Goal: Obtain resource: Obtain resource

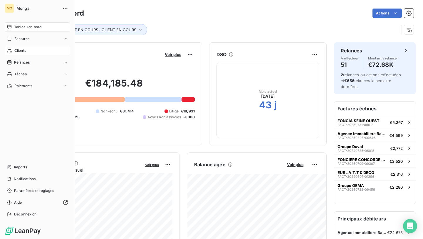
click at [17, 54] on div "Clients" at bounding box center [38, 50] width 66 height 9
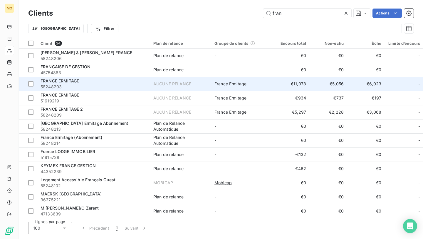
type input "fran"
click at [136, 82] on div "FRANCE ERMITAGE" at bounding box center [94, 81] width 106 height 6
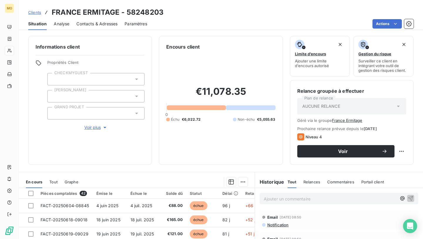
click at [100, 31] on div "Clients FRANCE ERMITAGE - 58248203 Situation Analyse Contacts & Adresses Paramè…" at bounding box center [221, 119] width 404 height 239
click at [102, 26] on div "Contacts & Adresses" at bounding box center [96, 24] width 41 height 12
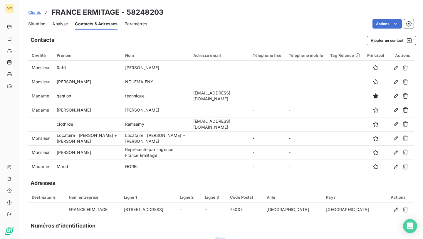
click at [36, 24] on span "Situation" at bounding box center [36, 24] width 17 height 6
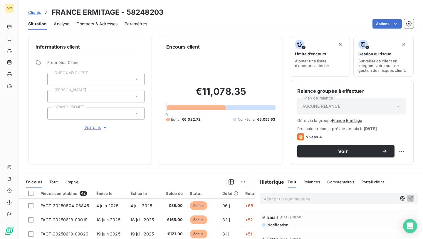
scroll to position [30, 0]
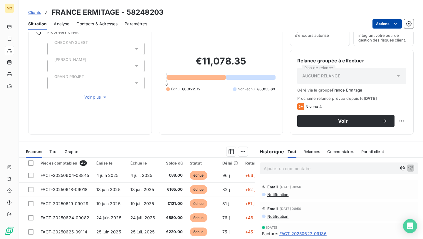
click at [382, 22] on html "MO Clients FRANCE ERMITAGE - 58248203 Situation Analyse Contacts & Adresses Par…" at bounding box center [211, 119] width 423 height 239
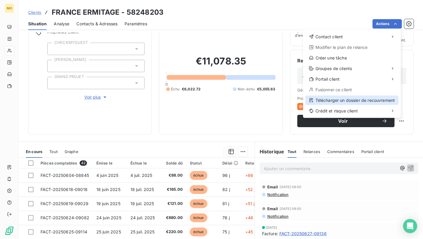
click at [346, 100] on div "Télécharger un dossier de recouvrement" at bounding box center [352, 99] width 93 height 9
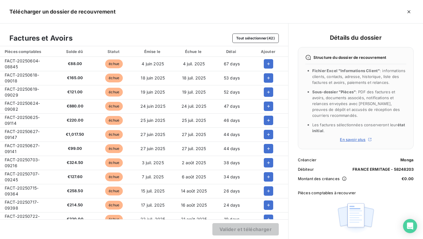
click at [29, 59] on span "FACT-20250604-08845" at bounding box center [22, 63] width 35 height 11
copy span "FACT-20250604-08845"
drag, startPoint x: 66, startPoint y: 63, endPoint x: 73, endPoint y: 65, distance: 6.8
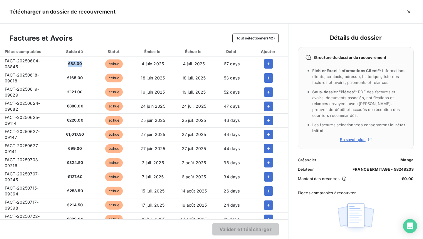
click at [73, 65] on span "€88.00" at bounding box center [75, 64] width 32 height 6
click at [68, 65] on span "€88.00" at bounding box center [75, 64] width 32 height 6
copy span "€"
click at [24, 74] on span "FACT-20250618-09018" at bounding box center [22, 77] width 34 height 11
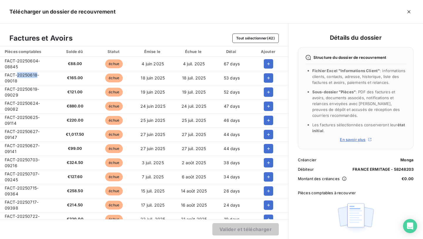
click at [24, 74] on span "FACT-20250618-09018" at bounding box center [22, 77] width 34 height 11
copy span "FACT-20250618-09018"
click at [17, 89] on span "FACT-20250619-09029" at bounding box center [22, 91] width 34 height 11
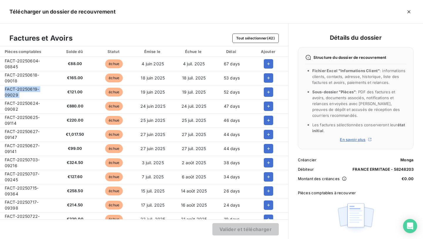
click at [17, 89] on span "FACT-20250619-09029" at bounding box center [22, 91] width 34 height 11
copy span "FACT-20250619-09029"
click at [19, 103] on span "FACT-20250624-09082" at bounding box center [22, 105] width 35 height 11
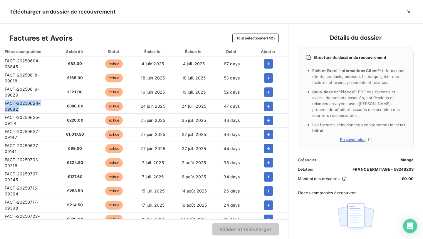
copy span "FACT-20250624-09082"
click at [20, 120] on td "FACT-20250625-09114" at bounding box center [27, 120] width 54 height 14
copy span "FACT-20250625-09114"
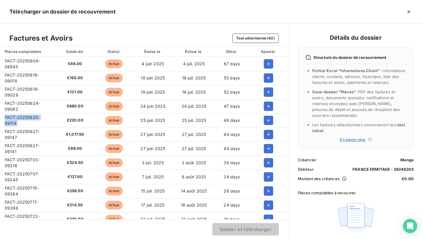
click at [30, 130] on span "FACT-20250627-09147" at bounding box center [22, 134] width 35 height 11
copy span "FACT-20250627-09147"
click at [16, 145] on span "FACT-20250627-09141" at bounding box center [22, 148] width 35 height 11
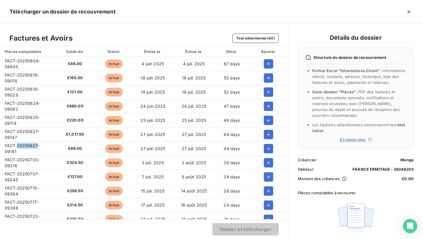
click at [16, 145] on span "FACT-20250627-09141" at bounding box center [22, 148] width 35 height 11
copy span "FACT-20250627-09141"
click at [25, 163] on td "FACT-20250703-09216" at bounding box center [27, 162] width 54 height 14
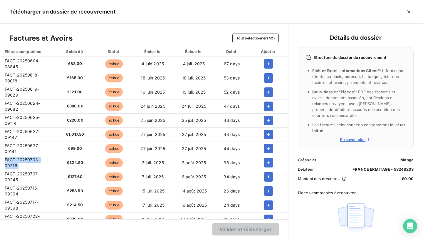
click at [25, 163] on td "FACT-20250703-09216" at bounding box center [27, 162] width 54 height 14
copy span "FACT-20250703-09216"
click at [26, 173] on span "FACT-20250707-09245" at bounding box center [22, 176] width 35 height 11
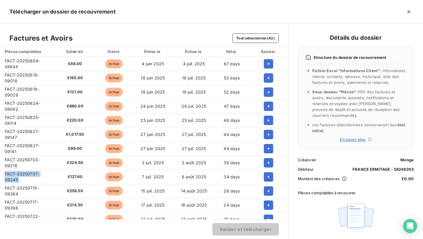
copy span "FACT-20250707-09245"
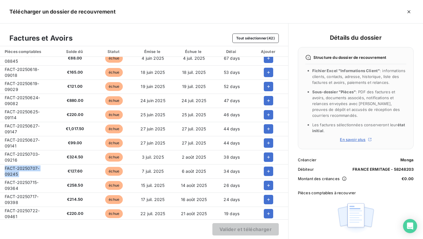
scroll to position [6, 0]
click at [27, 182] on span "FACT-20250715-09364" at bounding box center [22, 184] width 34 height 11
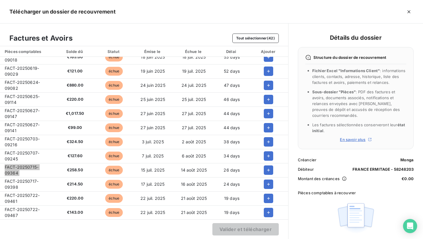
scroll to position [33, 0]
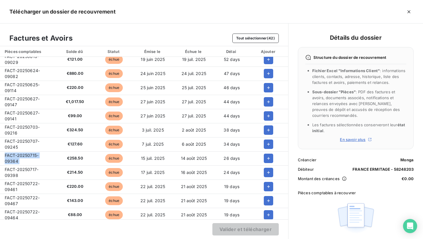
click at [22, 166] on td "FACT-20250717-09398" at bounding box center [27, 172] width 54 height 14
click at [19, 188] on td "FACT-20250722-09461" at bounding box center [27, 186] width 54 height 14
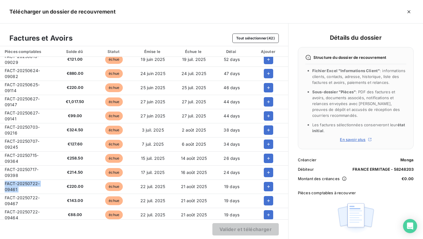
click at [19, 188] on td "FACT-20250722-09461" at bounding box center [27, 186] width 54 height 14
click at [15, 201] on span "FACT-20250722-09467" at bounding box center [22, 200] width 35 height 11
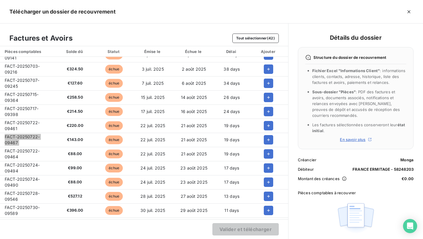
scroll to position [127, 0]
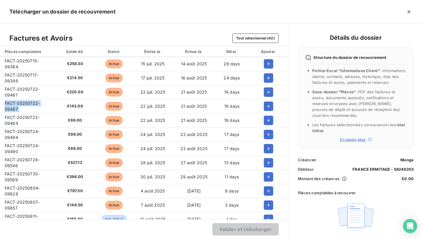
click at [29, 117] on span "FACT-20250722-09464" at bounding box center [22, 120] width 35 height 11
click at [33, 130] on span "FACT-20250724-09494" at bounding box center [22, 134] width 35 height 11
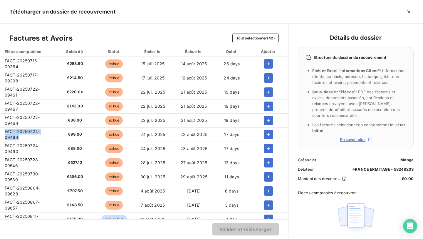
click at [33, 130] on span "FACT-20250724-09494" at bounding box center [22, 134] width 35 height 11
click at [14, 147] on span "FACT-20250724-09490" at bounding box center [22, 148] width 35 height 11
click at [30, 157] on span "FACT-20250728-09546" at bounding box center [22, 162] width 35 height 11
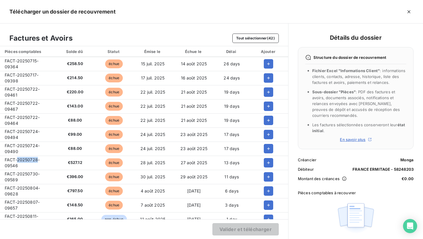
click at [30, 157] on span "FACT-20250728-09546" at bounding box center [22, 162] width 35 height 11
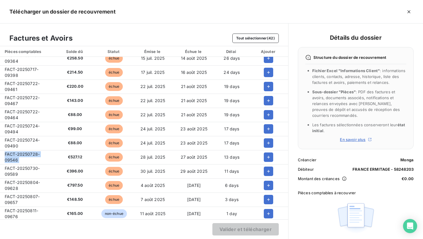
scroll to position [135, 0]
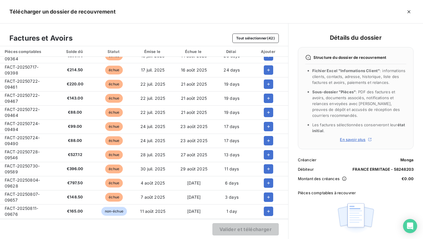
click at [24, 163] on td "FACT-20250730-09589" at bounding box center [27, 169] width 54 height 14
click at [37, 179] on span "FACT-20250804-09628" at bounding box center [22, 182] width 35 height 11
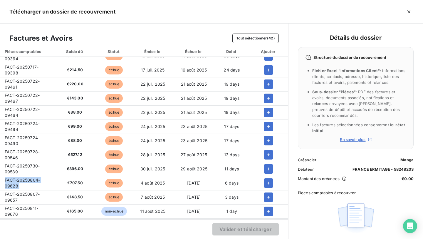
click at [37, 179] on span "FACT-20250804-09628" at bounding box center [22, 182] width 35 height 11
click at [25, 192] on span "FACT-20250807-09657" at bounding box center [22, 196] width 35 height 11
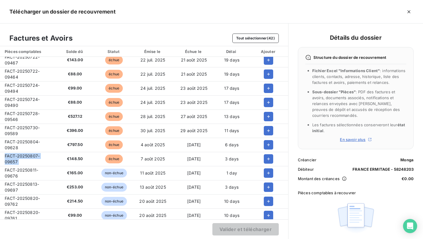
scroll to position [174, 0]
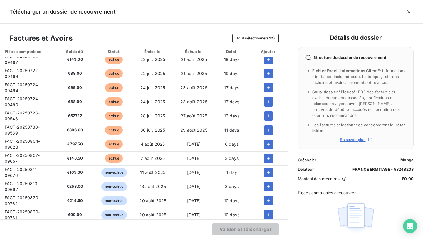
click at [29, 167] on span "FACT-20250811-09676" at bounding box center [21, 172] width 33 height 11
click at [32, 183] on span "FACT-20250813-09697" at bounding box center [22, 186] width 34 height 11
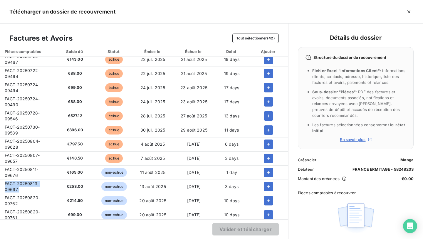
click at [32, 183] on span "FACT-20250813-09697" at bounding box center [22, 186] width 34 height 11
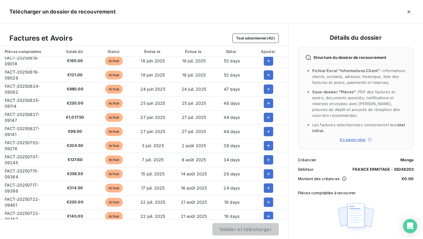
scroll to position [0, 0]
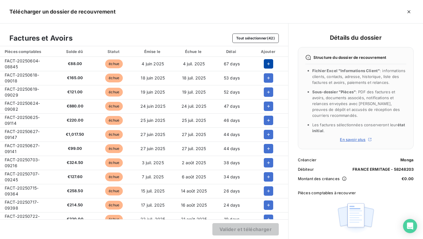
click at [267, 63] on icon "button" at bounding box center [268, 63] width 3 height 3
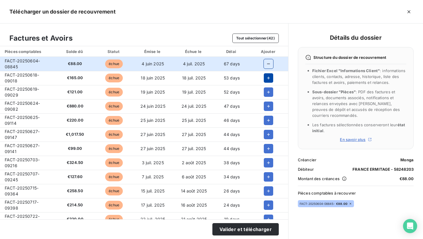
click at [266, 77] on icon "button" at bounding box center [269, 78] width 6 height 6
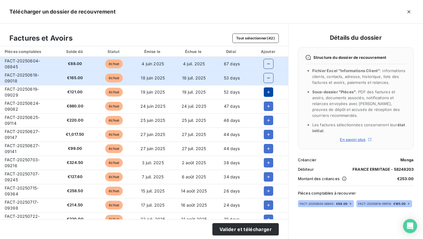
click at [266, 91] on icon "button" at bounding box center [269, 92] width 6 height 6
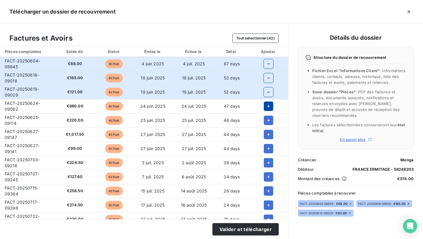
click at [265, 102] on button "button" at bounding box center [268, 105] width 9 height 9
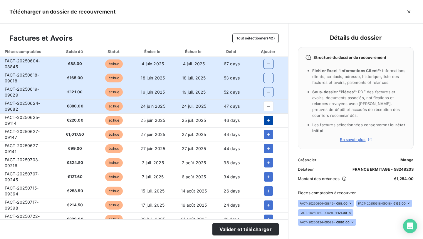
click at [266, 118] on icon "button" at bounding box center [269, 120] width 6 height 6
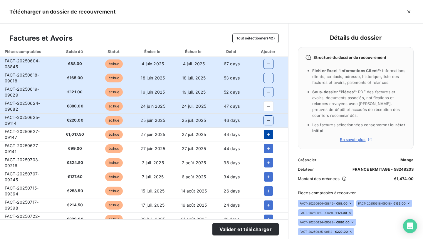
click at [266, 136] on icon "button" at bounding box center [269, 134] width 6 height 6
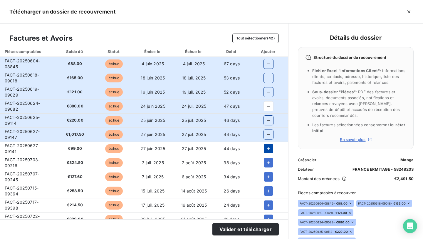
click at [264, 153] on button "button" at bounding box center [268, 148] width 9 height 9
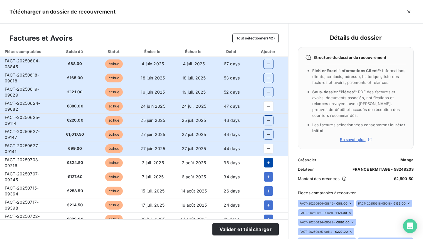
click at [264, 166] on button "button" at bounding box center [268, 162] width 9 height 9
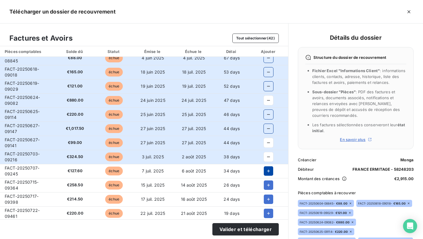
click at [270, 168] on button "button" at bounding box center [268, 170] width 9 height 9
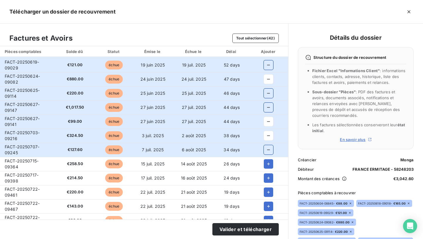
scroll to position [28, 0]
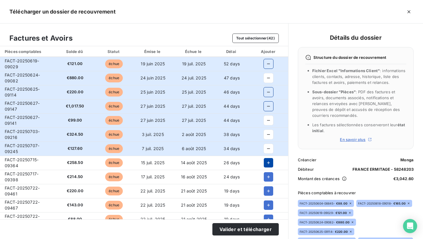
click at [268, 163] on icon "button" at bounding box center [269, 163] width 6 height 6
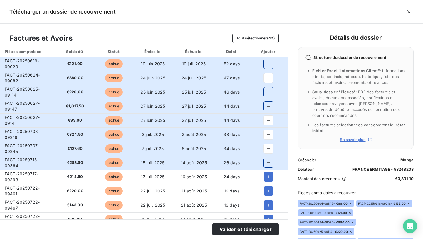
click at [268, 182] on td at bounding box center [268, 177] width 39 height 14
click at [268, 176] on icon "button" at bounding box center [269, 177] width 6 height 6
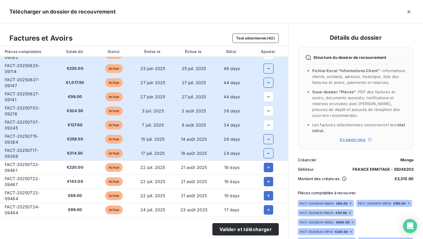
scroll to position [53, 0]
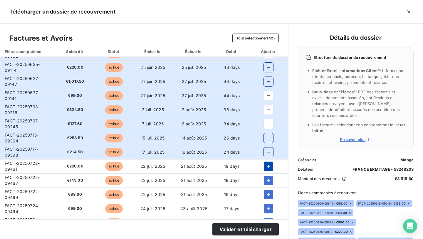
click at [268, 167] on icon "button" at bounding box center [269, 166] width 6 height 6
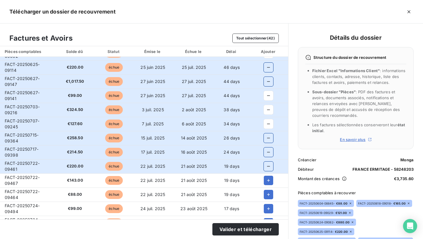
click at [268, 185] on td at bounding box center [268, 180] width 39 height 14
click at [268, 186] on td at bounding box center [268, 180] width 39 height 14
click at [268, 181] on icon "button" at bounding box center [269, 180] width 6 height 6
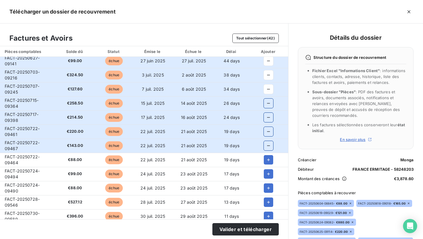
scroll to position [89, 0]
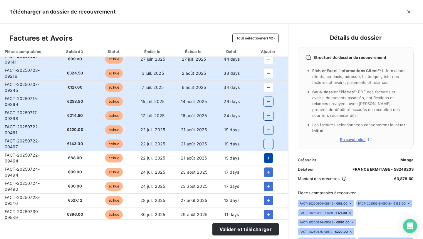
click at [267, 155] on icon "button" at bounding box center [269, 158] width 6 height 6
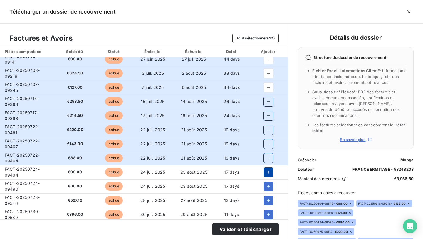
click at [269, 168] on button "button" at bounding box center [268, 171] width 9 height 9
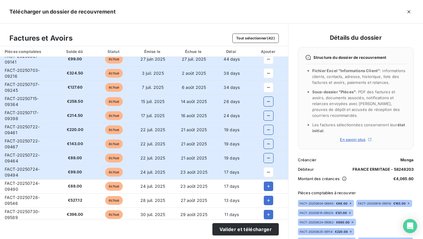
click at [269, 177] on td at bounding box center [268, 172] width 39 height 14
click at [269, 182] on button "button" at bounding box center [268, 185] width 9 height 9
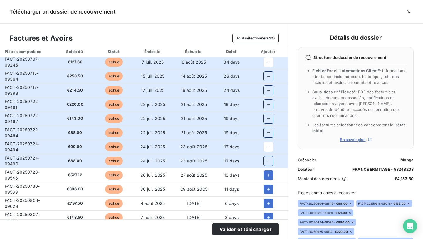
scroll to position [116, 0]
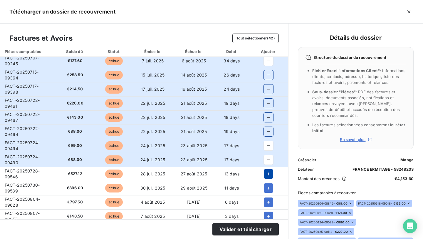
click at [268, 173] on icon "button" at bounding box center [269, 174] width 6 height 6
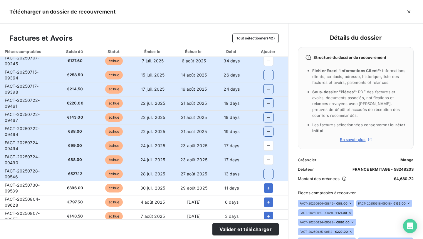
click at [268, 193] on td at bounding box center [268, 188] width 39 height 14
click at [267, 190] on icon "button" at bounding box center [269, 188] width 6 height 6
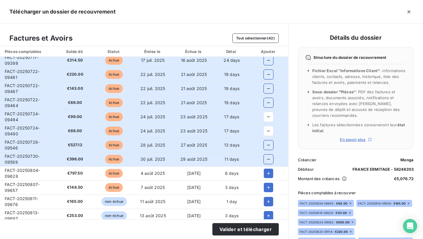
scroll to position [145, 0]
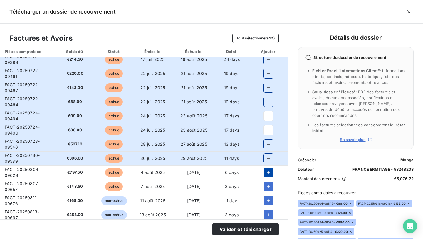
click at [266, 173] on icon "button" at bounding box center [269, 172] width 6 height 6
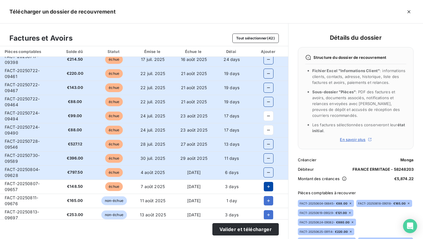
click at [266, 184] on icon "button" at bounding box center [269, 186] width 6 height 6
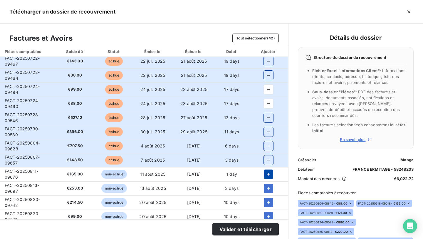
scroll to position [175, 0]
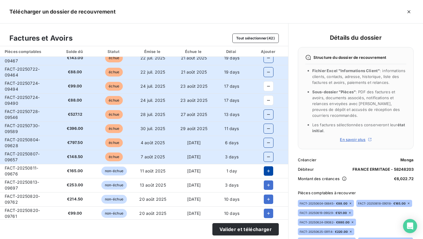
click at [268, 170] on icon "button" at bounding box center [269, 171] width 6 height 6
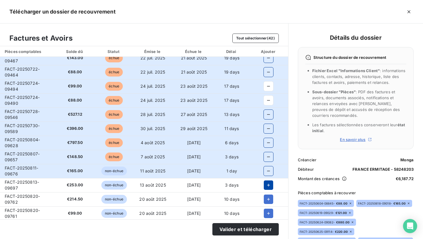
click at [268, 182] on icon "button" at bounding box center [269, 185] width 6 height 6
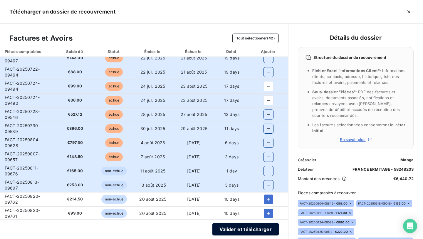
click at [243, 231] on button "Valider et télécharger" at bounding box center [245, 229] width 66 height 12
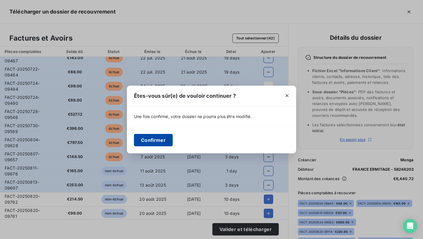
click at [156, 140] on button "Confirmer" at bounding box center [153, 140] width 39 height 12
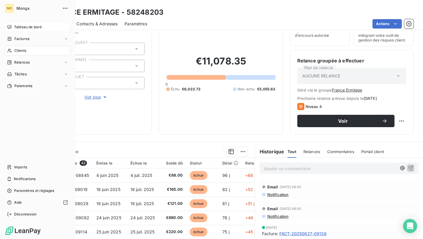
click at [6, 23] on div "Tableau de bord" at bounding box center [38, 26] width 66 height 9
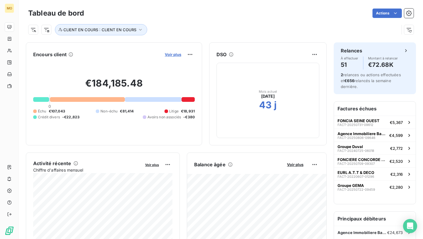
click at [170, 53] on span "Voir plus" at bounding box center [173, 54] width 16 height 5
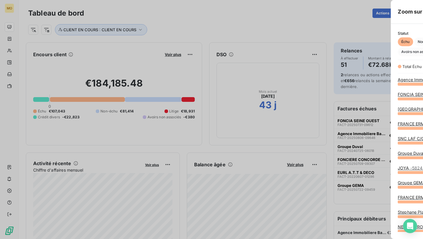
scroll to position [155, 226]
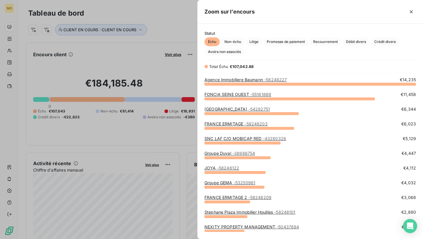
click at [251, 109] on link "[GEOGRAPHIC_DATA] - 54292751" at bounding box center [238, 108] width 66 height 5
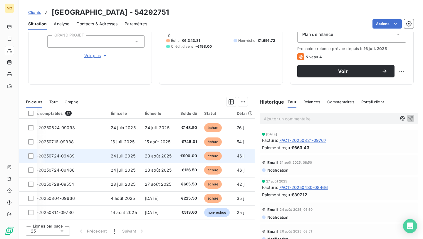
scroll to position [73, 14]
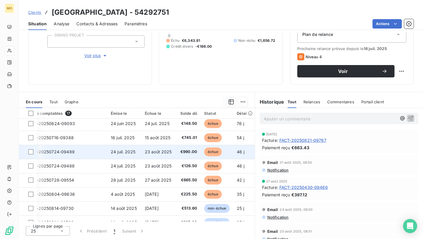
click at [198, 151] on td "€990.00" at bounding box center [187, 152] width 25 height 14
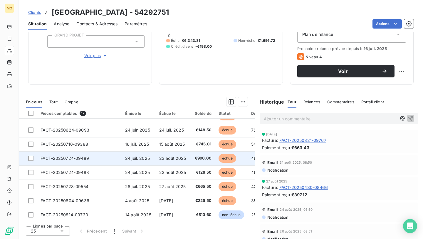
scroll to position [67, 0]
click at [193, 157] on span "€990.00" at bounding box center [202, 158] width 18 height 6
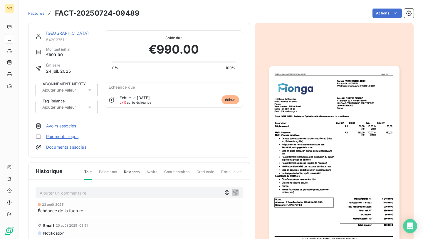
click at [124, 16] on h3 "FACT-20250724-09489" at bounding box center [97, 13] width 85 height 11
click at [124, 15] on h3 "FACT-20250724-09489" at bounding box center [97, 13] width 85 height 11
click at [125, 10] on h3 "FACT-20250724-09489" at bounding box center [97, 13] width 85 height 11
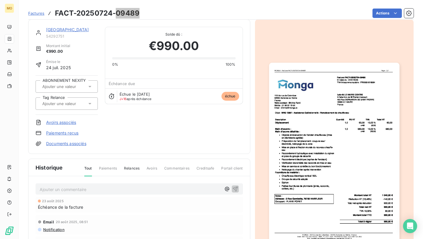
scroll to position [4, 0]
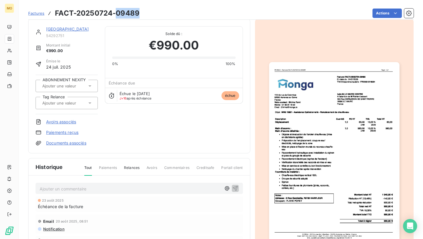
click at [327, 77] on img "button" at bounding box center [334, 154] width 130 height 184
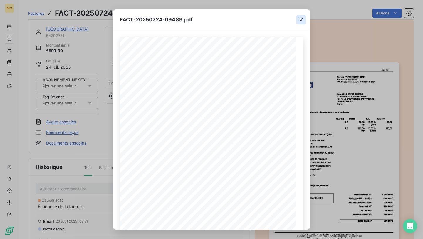
click at [302, 17] on icon "button" at bounding box center [301, 20] width 6 height 6
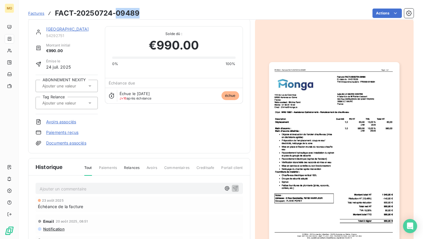
click at [124, 9] on h3 "FACT-20250724-09489" at bounding box center [97, 13] width 85 height 11
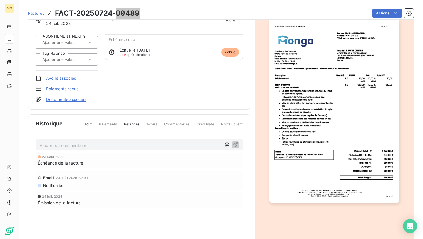
scroll to position [69, 0]
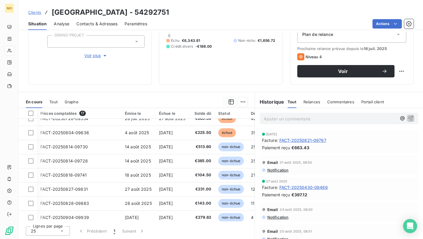
scroll to position [128, 0]
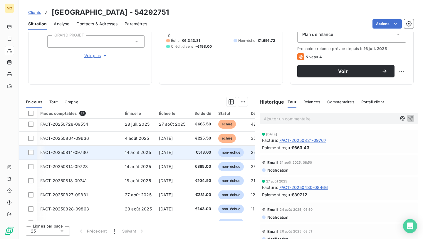
click at [103, 151] on td "FACT-20250814-09730" at bounding box center [79, 152] width 85 height 14
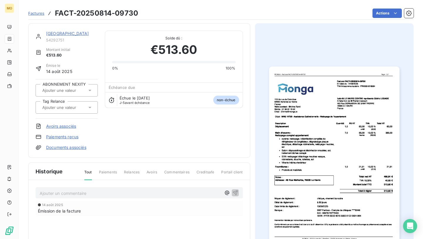
scroll to position [69, 0]
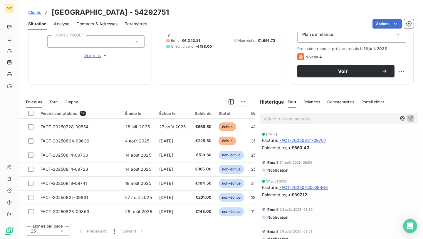
scroll to position [140, 0]
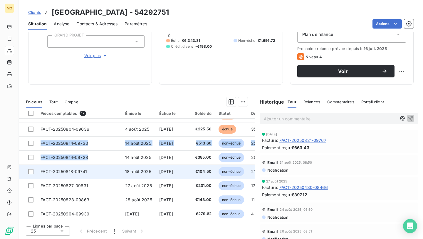
drag, startPoint x: 40, startPoint y: 143, endPoint x: 93, endPoint y: 165, distance: 57.7
click at [93, 165] on tbody "TROP PERCU - FACT-20240802-06052 [DATE] -€198.00 402 j _ _ FACT-20250411-08263 …" at bounding box center [203, 101] width 368 height 240
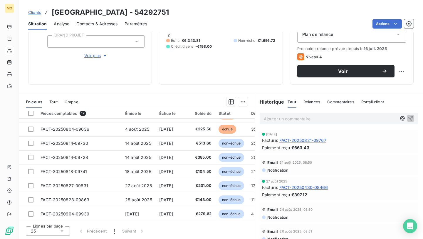
click at [158, 89] on div "Informations client Propriétés Client CHECKMYGUEST Duval GRAND PROJET Voir plus…" at bounding box center [221, 135] width 404 height 206
click at [385, 26] on html "MO Clients Laforêt [GEOGRAPHIC_DATA] - 54292751 Situation Analyse Contacts & Ad…" at bounding box center [211, 119] width 423 height 239
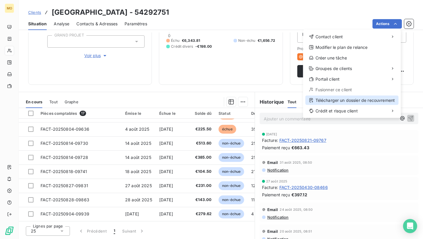
click at [347, 100] on div "Télécharger un dossier de recouvrement" at bounding box center [352, 99] width 93 height 9
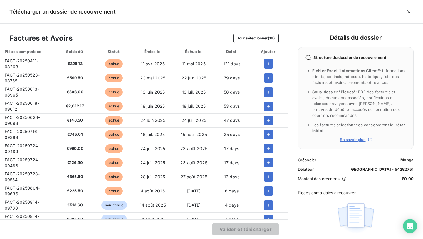
scroll to position [66, 0]
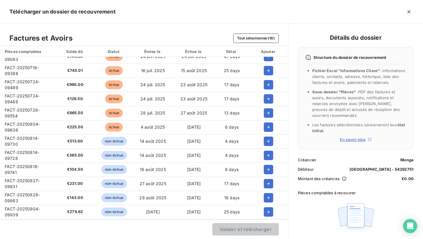
click at [23, 151] on span "FACT-20250814-09728" at bounding box center [22, 155] width 34 height 11
click at [31, 164] on span "FACT-20250818-09741" at bounding box center [22, 169] width 34 height 11
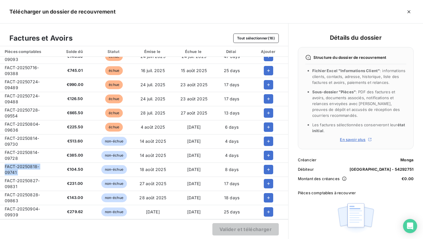
click at [31, 164] on span "FACT-20250818-09741" at bounding box center [22, 169] width 34 height 11
click at [24, 179] on span "FACT-20250827-09831" at bounding box center [22, 183] width 35 height 11
click at [20, 192] on span "FACT-20250828-09863" at bounding box center [22, 197] width 35 height 11
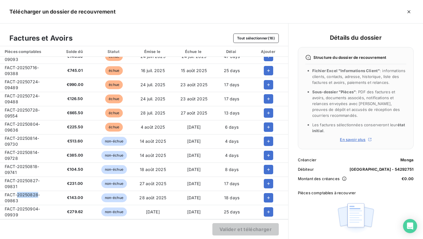
click at [20, 192] on span "FACT-20250828-09863" at bounding box center [22, 197] width 35 height 11
click at [12, 209] on td "FACT-20250904-09939" at bounding box center [27, 212] width 54 height 14
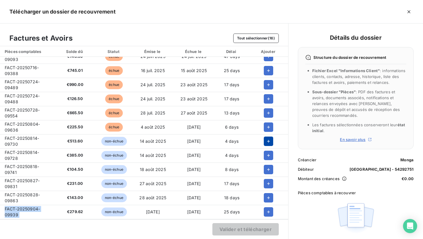
click at [267, 140] on icon "button" at bounding box center [269, 141] width 6 height 6
click at [267, 154] on icon "button" at bounding box center [269, 155] width 6 height 6
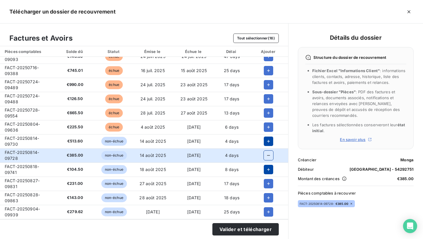
drag, startPoint x: 267, startPoint y: 160, endPoint x: 267, endPoint y: 164, distance: 3.8
click at [267, 162] on td at bounding box center [268, 169] width 39 height 14
click at [267, 170] on icon "button" at bounding box center [269, 169] width 6 height 6
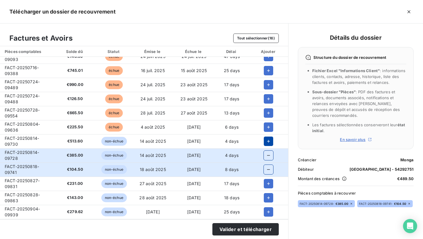
click at [267, 138] on icon "button" at bounding box center [269, 141] width 6 height 6
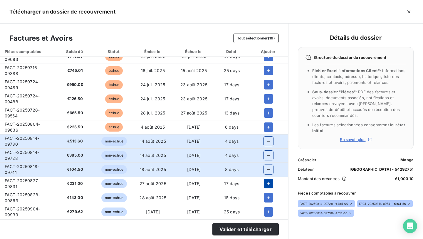
click at [266, 183] on icon "button" at bounding box center [269, 183] width 6 height 6
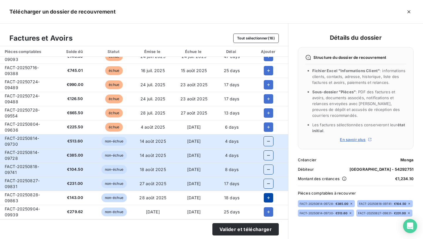
click at [266, 193] on button "button" at bounding box center [268, 197] width 9 height 9
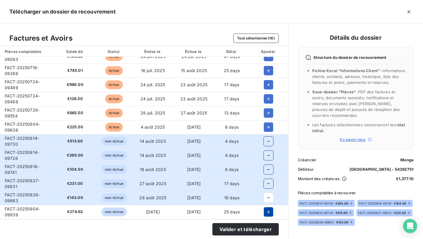
click at [266, 207] on button "button" at bounding box center [268, 211] width 9 height 9
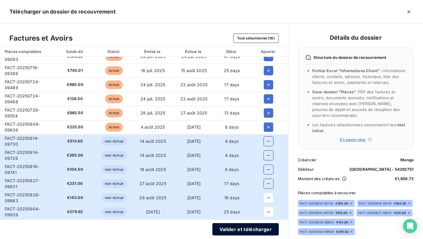
click at [257, 225] on button "Valider et télécharger" at bounding box center [245, 229] width 66 height 12
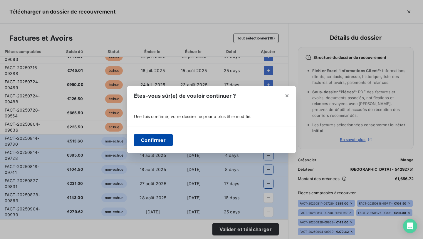
click at [155, 139] on button "Confirmer" at bounding box center [153, 140] width 39 height 12
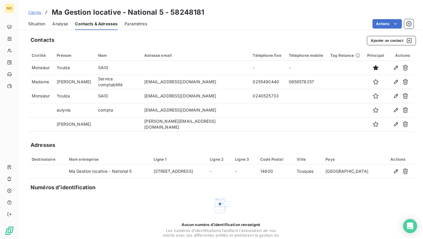
click at [32, 26] on span "Situation" at bounding box center [36, 24] width 17 height 6
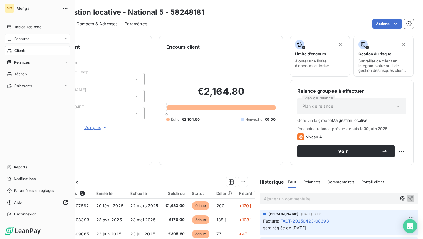
click at [13, 43] on div "Factures" at bounding box center [38, 38] width 66 height 9
click at [32, 75] on div "Clients" at bounding box center [38, 73] width 66 height 9
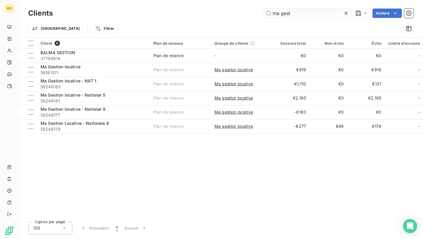
click at [279, 15] on input "ma gest" at bounding box center [307, 13] width 88 height 9
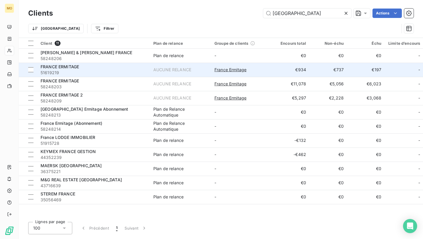
type input "france"
click at [202, 66] on td "AUCUNE RELANCE" at bounding box center [180, 70] width 61 height 14
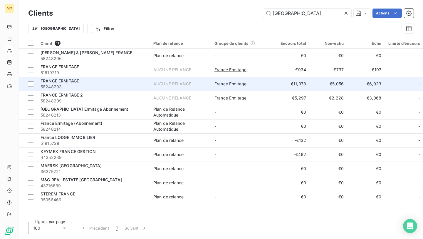
click at [199, 87] on td "AUCUNE RELANCE" at bounding box center [180, 84] width 61 height 14
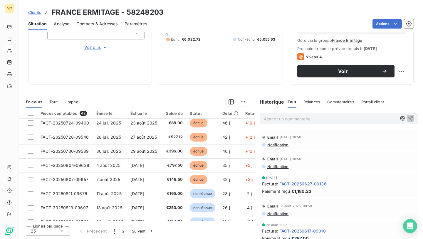
scroll to position [220, 0]
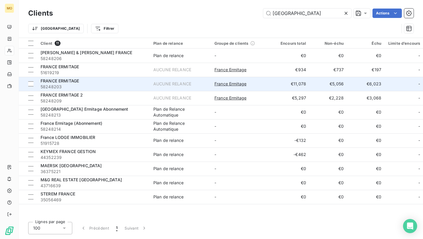
click at [93, 86] on span "58248203" at bounding box center [94, 87] width 106 height 6
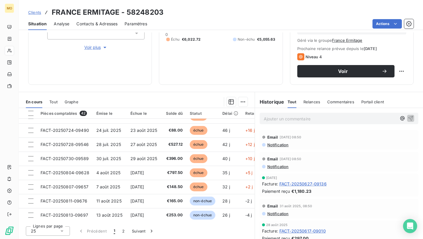
scroll to position [241, 0]
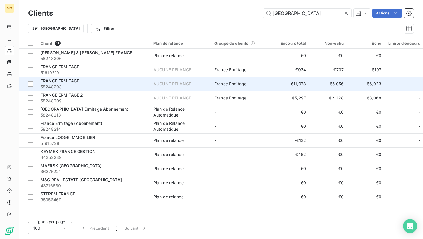
click at [118, 85] on span "58248203" at bounding box center [94, 87] width 106 height 6
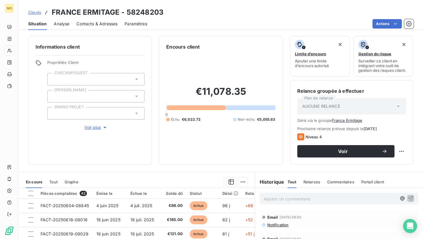
scroll to position [9, 0]
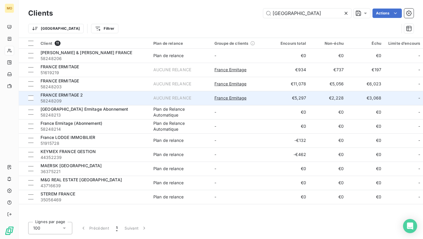
click at [111, 98] on span "58248209" at bounding box center [94, 101] width 106 height 6
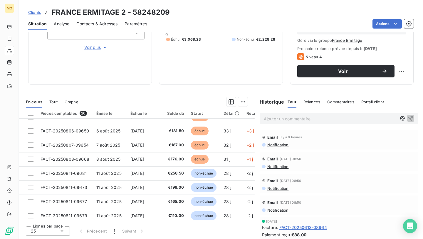
scroll to position [157, 0]
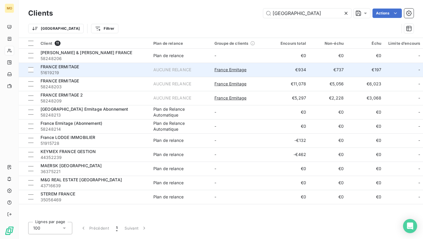
click at [107, 71] on span "51619219" at bounding box center [94, 73] width 106 height 6
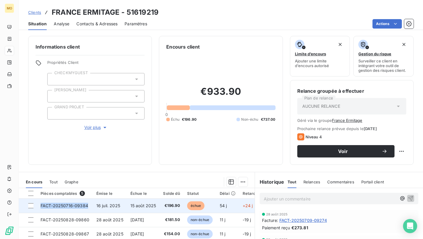
drag, startPoint x: 91, startPoint y: 204, endPoint x: 35, endPoint y: 206, distance: 56.1
click at [35, 206] on tr "FACT-20250716-09384 16 juil. 2025 15 août 2025 €196.90 échue 54 j +24 j _ _" at bounding box center [187, 205] width 336 height 14
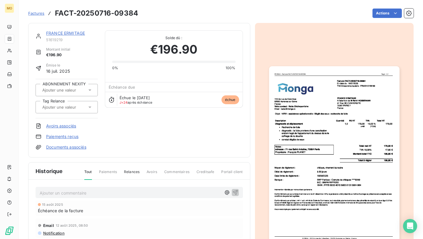
click at [135, 12] on h3 "FACT-20250716-09384" at bounding box center [96, 13] width 83 height 11
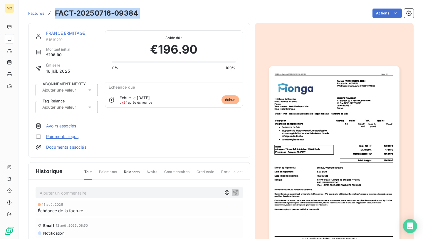
click at [135, 12] on h3 "FACT-20250716-09384" at bounding box center [96, 13] width 83 height 11
copy section "FACT-20250716-09384 Actions"
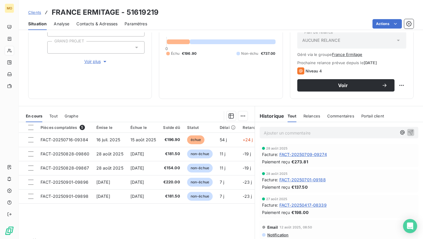
scroll to position [65, 0]
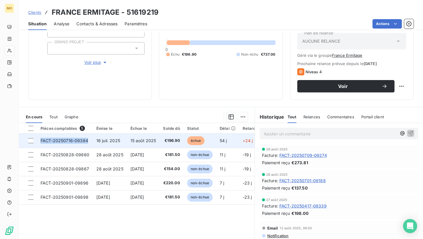
copy span "FACT-20250716-09384"
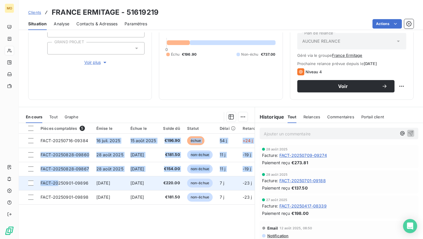
drag, startPoint x: 91, startPoint y: 138, endPoint x: 56, endPoint y: 183, distance: 56.7
click at [57, 183] on tbody "FACT-20250716-09384 16 juil. 2025 15 août 2025 €196.90 échue 54 j +24 j _ _ FAC…" at bounding box center [187, 168] width 336 height 71
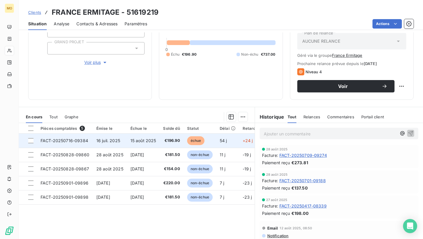
click at [179, 143] on span "€196.90" at bounding box center [171, 141] width 17 height 6
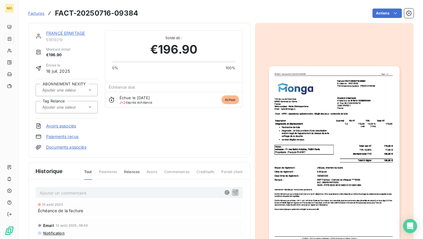
click at [313, 143] on img "button" at bounding box center [334, 158] width 130 height 184
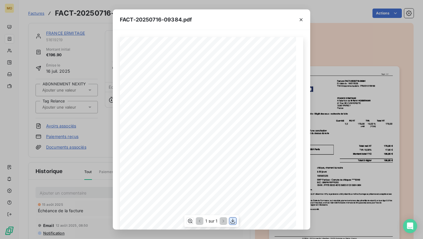
click at [233, 220] on icon "button" at bounding box center [233, 220] width 5 height 5
click at [60, 86] on div "FACT-20250716-09384.pdf 119 bis rue de Colombes 92600 Asnieres sur Seine France…" at bounding box center [211, 119] width 423 height 239
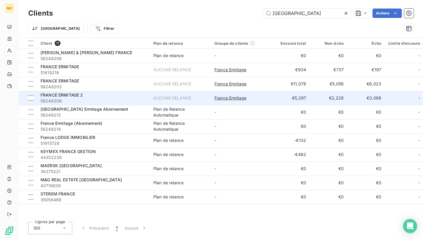
click at [83, 100] on span "58248209" at bounding box center [94, 101] width 106 height 6
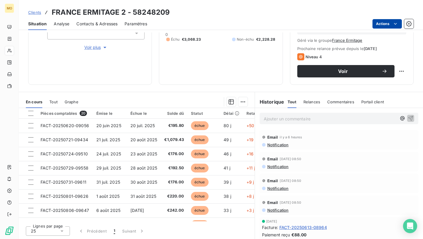
click at [378, 22] on html "MO Clients FRANCE ERMITAGE 2 - 58248209 Situation Analyse Contacts & Adresses P…" at bounding box center [211, 119] width 423 height 239
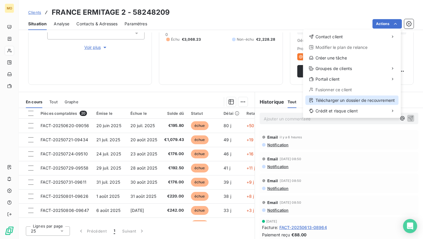
click at [346, 100] on div "Télécharger un dossier de recouvrement" at bounding box center [352, 99] width 93 height 9
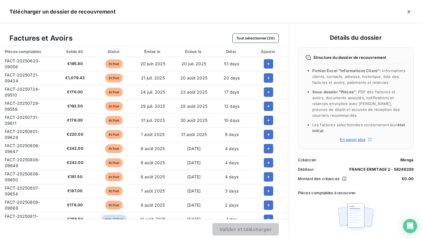
click at [22, 66] on td "FACT-20250620-09056" at bounding box center [27, 64] width 54 height 14
copy span "FACT-20250620-09056"
click at [32, 73] on span "FACT-20250721-09434" at bounding box center [22, 77] width 34 height 11
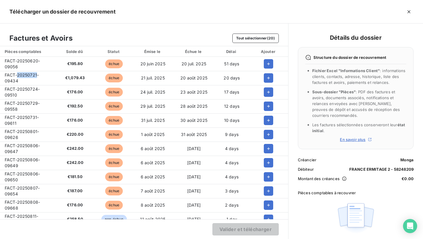
click at [32, 73] on span "FACT-20250721-09434" at bounding box center [22, 77] width 34 height 11
copy span "FACT-20250721-09434"
click at [20, 87] on span "FACT-20250724-09510" at bounding box center [22, 91] width 35 height 11
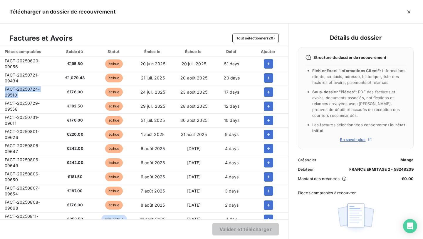
click at [20, 87] on span "FACT-20250724-09510" at bounding box center [22, 91] width 35 height 11
copy span "FACT-20250724-09510"
click at [18, 105] on span "FACT-20250729-09558" at bounding box center [22, 105] width 35 height 11
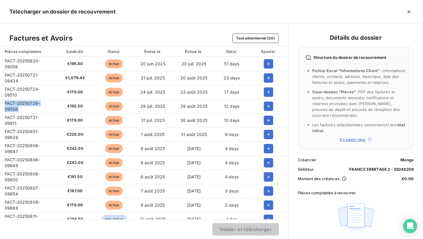
copy span "FACT-20250729-09558"
click at [21, 115] on span "FACT-20250731-09611" at bounding box center [22, 120] width 34 height 11
copy span "FACT-20250731-09611"
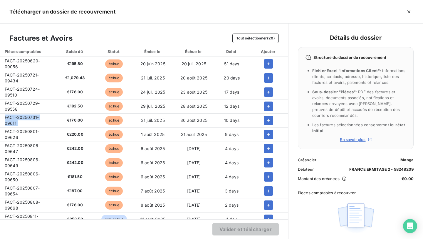
click at [16, 131] on span "FACT-20250801-09626" at bounding box center [22, 134] width 34 height 11
copy span "FACT-20250801-09626"
click at [16, 148] on td "FACT-20250806-09647" at bounding box center [27, 148] width 54 height 14
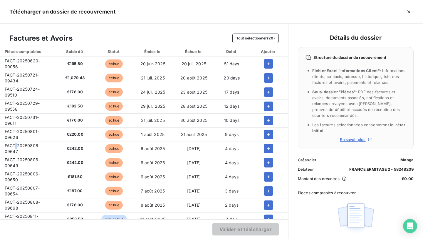
click at [16, 148] on td "FACT-20250806-09647" at bounding box center [27, 148] width 54 height 14
copy span "FACT-20250806-09647"
click at [38, 160] on span "FACT-20250806-09649" at bounding box center [22, 162] width 35 height 11
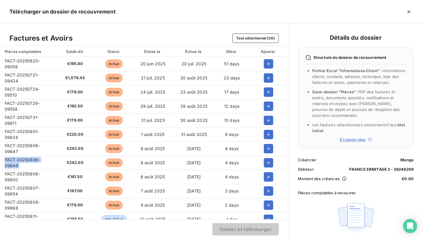
click at [38, 160] on span "FACT-20250806-09649" at bounding box center [22, 162] width 35 height 11
copy span "FACT-20250806-09649"
click at [20, 172] on span "FACT-20250806-09650" at bounding box center [22, 176] width 35 height 11
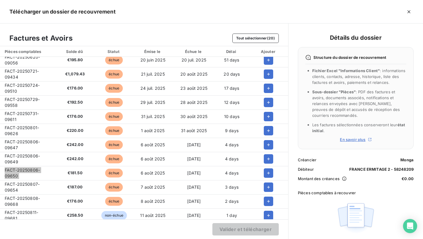
scroll to position [6, 0]
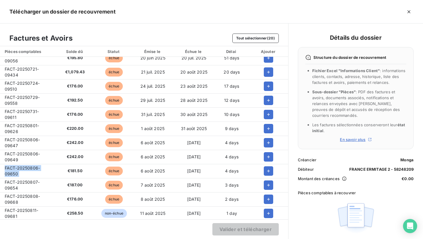
click at [18, 180] on span "FACT-20250807-09654" at bounding box center [22, 184] width 35 height 11
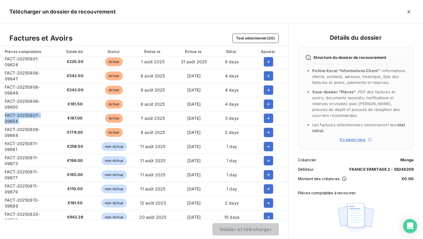
scroll to position [75, 0]
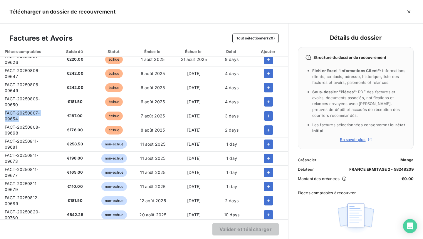
click at [24, 127] on span "FACT-20250808-09668" at bounding box center [22, 129] width 35 height 11
click at [16, 142] on span "FACT-20250811-09681" at bounding box center [21, 143] width 33 height 11
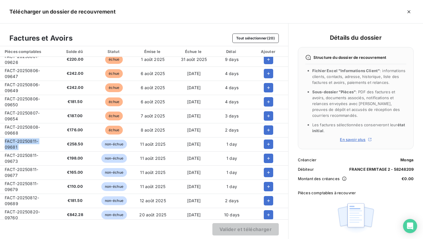
click at [16, 142] on span "FACT-20250811-09681" at bounding box center [21, 143] width 33 height 11
click at [21, 154] on span "FACT-20250811-09673" at bounding box center [21, 158] width 33 height 11
click at [9, 172] on span "FACT-20250811-09677" at bounding box center [21, 172] width 33 height 11
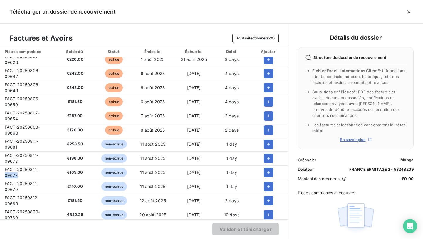
click at [9, 172] on span "FACT-20250811-09677" at bounding box center [21, 172] width 33 height 11
click at [20, 186] on td "FACT-20250811-09679" at bounding box center [27, 186] width 54 height 14
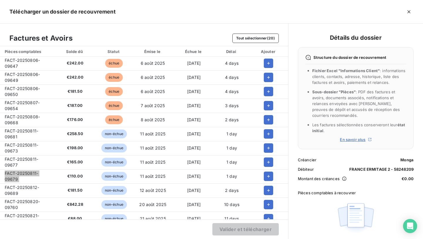
scroll to position [89, 0]
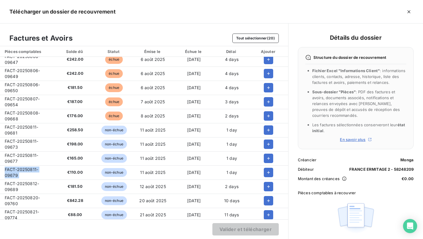
click at [30, 185] on span "FACT-20250812-09689" at bounding box center [22, 186] width 34 height 11
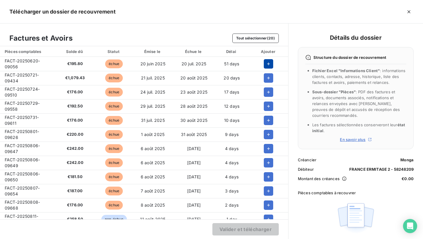
click at [266, 62] on icon "button" at bounding box center [269, 64] width 6 height 6
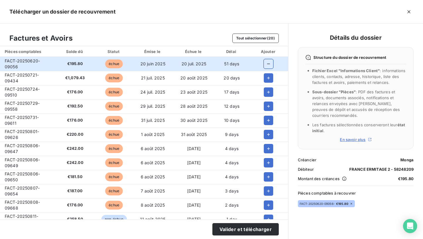
click at [272, 81] on div at bounding box center [269, 77] width 30 height 9
drag, startPoint x: 270, startPoint y: 80, endPoint x: 270, endPoint y: 88, distance: 8.5
click at [270, 80] on button "button" at bounding box center [268, 77] width 9 height 9
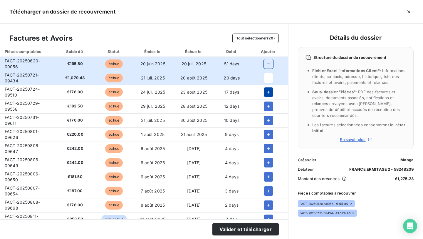
click at [269, 96] on button "button" at bounding box center [268, 91] width 9 height 9
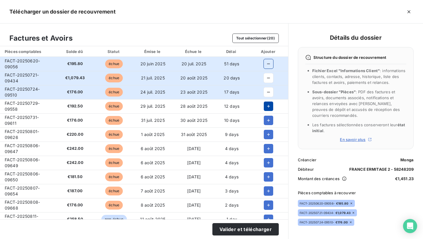
click at [269, 105] on icon "button" at bounding box center [269, 106] width 6 height 6
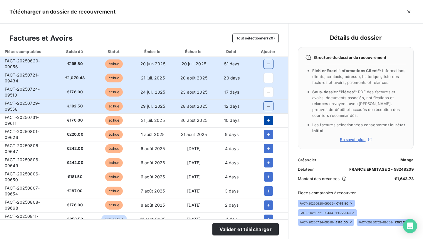
click at [269, 118] on icon "button" at bounding box center [269, 120] width 6 height 6
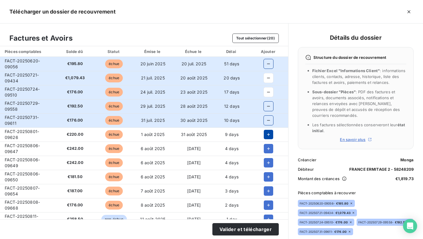
click at [269, 136] on icon "button" at bounding box center [269, 134] width 6 height 6
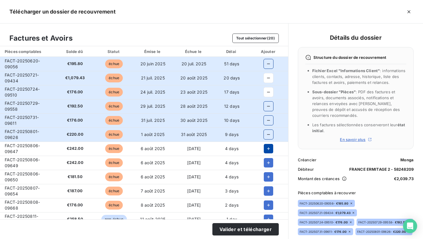
click at [269, 151] on icon "button" at bounding box center [269, 148] width 6 height 6
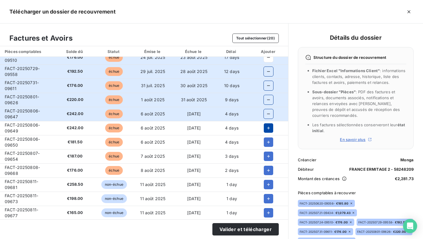
scroll to position [37, 0]
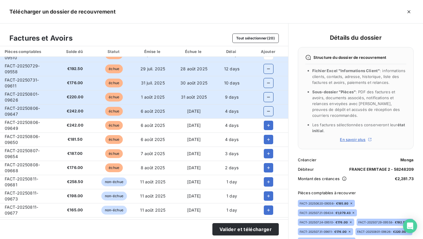
click at [267, 130] on td at bounding box center [268, 125] width 39 height 14
click at [267, 125] on icon "button" at bounding box center [268, 125] width 3 height 3
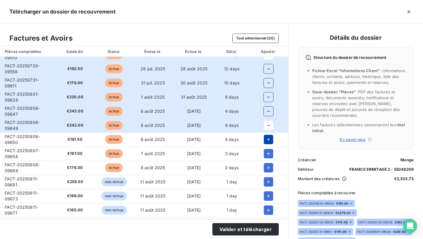
click at [267, 135] on button "button" at bounding box center [268, 139] width 9 height 9
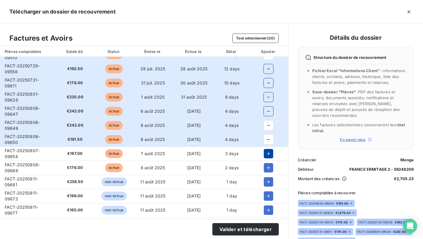
click at [267, 154] on icon "button" at bounding box center [269, 153] width 6 height 6
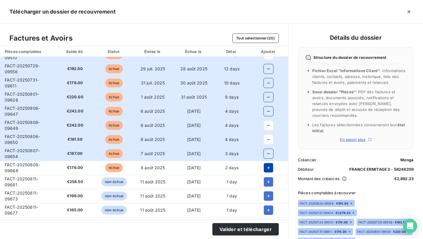
click at [267, 165] on icon "button" at bounding box center [269, 168] width 6 height 6
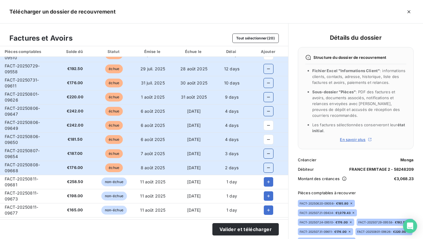
click at [267, 175] on td at bounding box center [268, 182] width 39 height 14
click at [269, 182] on icon "button" at bounding box center [269, 182] width 6 height 6
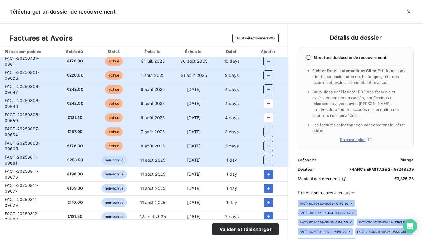
scroll to position [61, 0]
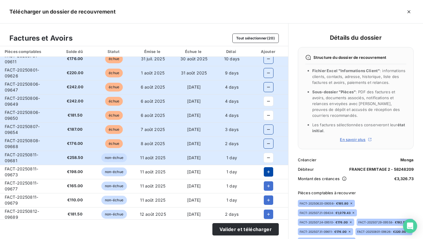
click at [266, 171] on icon "button" at bounding box center [269, 172] width 6 height 6
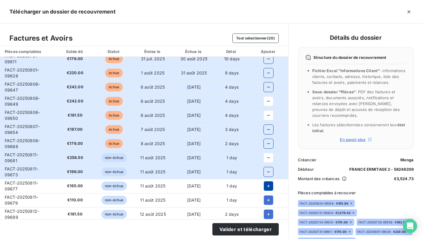
click at [267, 185] on icon "button" at bounding box center [268, 185] width 3 height 3
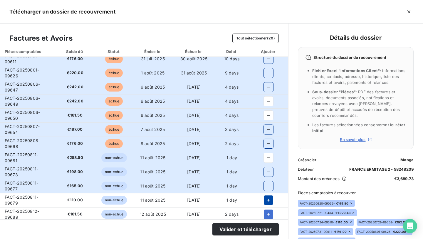
click at [266, 203] on button "button" at bounding box center [268, 199] width 9 height 9
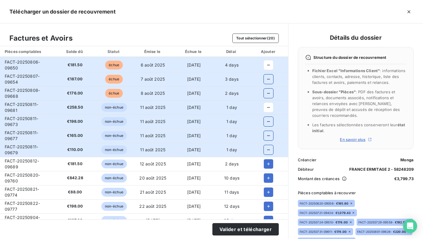
scroll to position [115, 0]
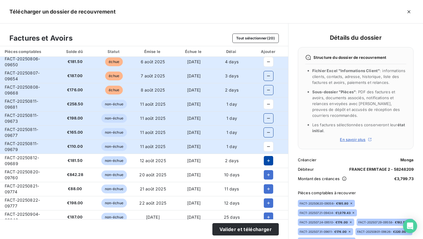
click at [267, 160] on icon "button" at bounding box center [268, 160] width 3 height 3
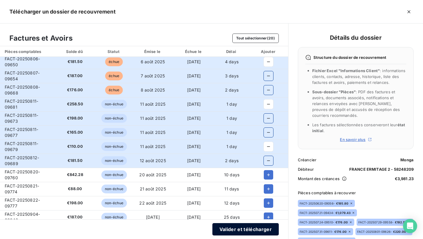
click at [243, 226] on button "Valider et télécharger" at bounding box center [245, 229] width 66 height 12
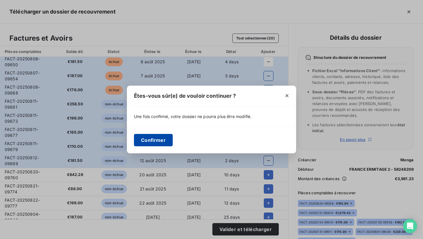
click at [162, 136] on button "Confirmer" at bounding box center [153, 140] width 39 height 12
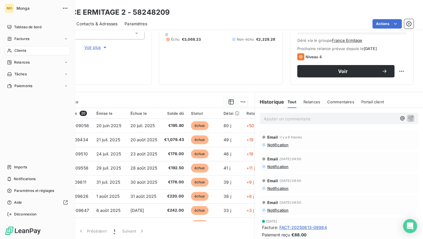
click at [20, 49] on span "Clients" at bounding box center [20, 50] width 12 height 5
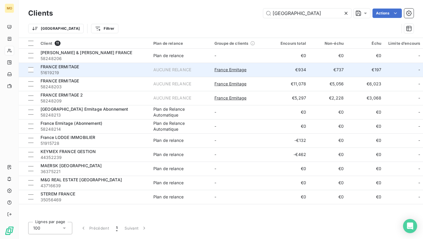
click at [95, 73] on span "51619219" at bounding box center [94, 73] width 106 height 6
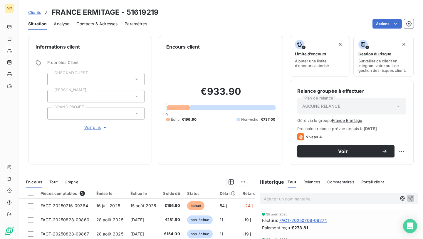
click at [99, 22] on span "Contacts & Adresses" at bounding box center [96, 24] width 41 height 6
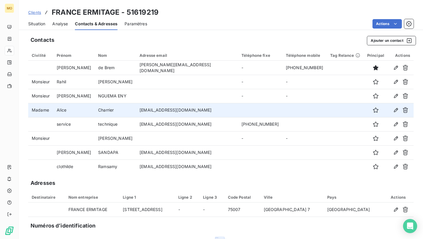
scroll to position [4, 0]
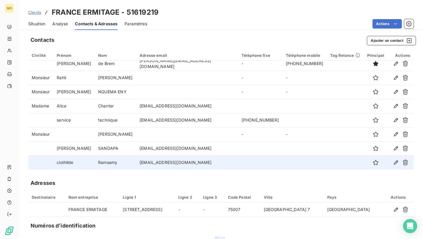
click at [166, 161] on td "[EMAIL_ADDRESS][DOMAIN_NAME]" at bounding box center [187, 162] width 102 height 14
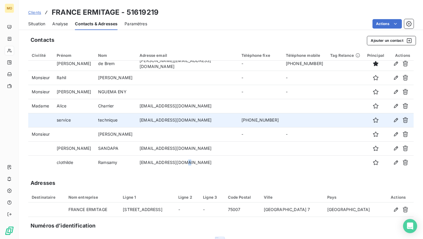
scroll to position [4, 0]
click at [160, 125] on td "[EMAIL_ADDRESS][DOMAIN_NAME]" at bounding box center [187, 120] width 102 height 14
click at [160, 123] on td "[EMAIL_ADDRESS][DOMAIN_NAME]" at bounding box center [187, 120] width 102 height 14
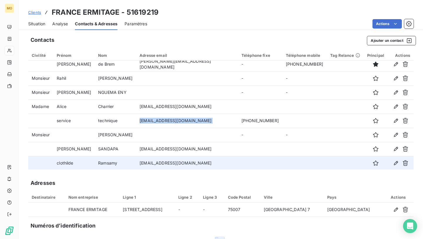
click at [190, 165] on td "[EMAIL_ADDRESS][DOMAIN_NAME]" at bounding box center [187, 163] width 102 height 14
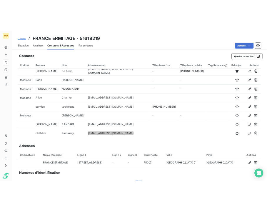
scroll to position [0, 0]
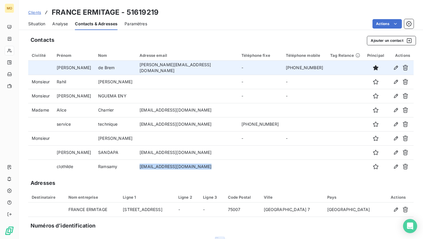
click at [173, 69] on td "nicolas.debrem@france-ermitage.fr" at bounding box center [187, 68] width 102 height 14
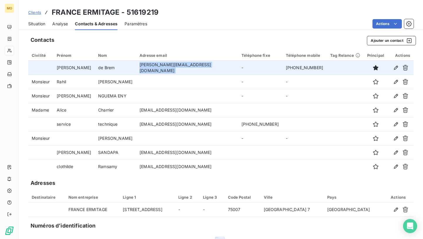
click at [173, 69] on td "nicolas.debrem@france-ermitage.fr" at bounding box center [187, 68] width 102 height 14
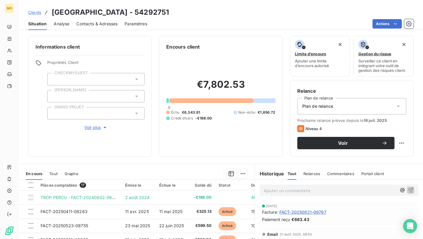
scroll to position [140, 0]
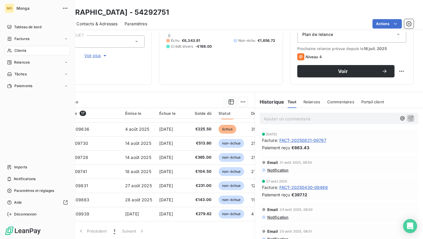
click at [25, 51] on span "Clients" at bounding box center [20, 50] width 12 height 5
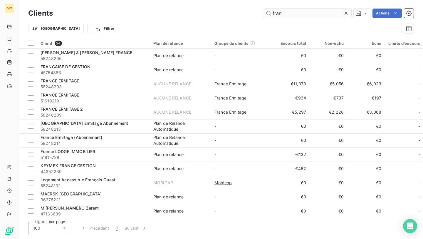
click at [289, 17] on input "fran" at bounding box center [307, 13] width 88 height 9
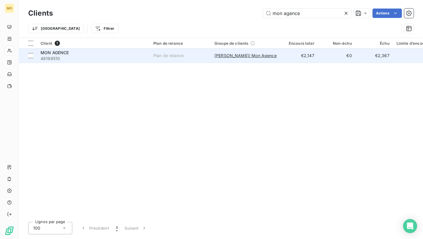
type input "mon agence"
click at [85, 58] on span "48198510" at bounding box center [94, 59] width 106 height 6
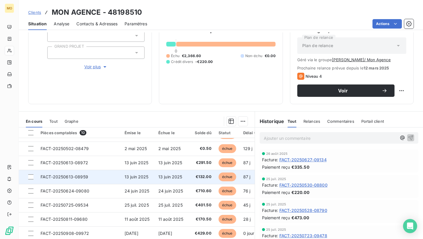
scroll to position [41, 0]
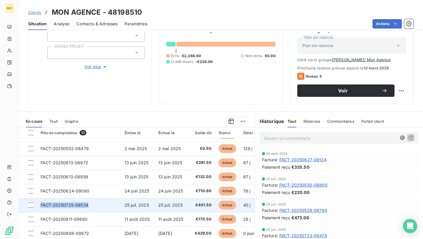
copy span "FACT-20250725-09534"
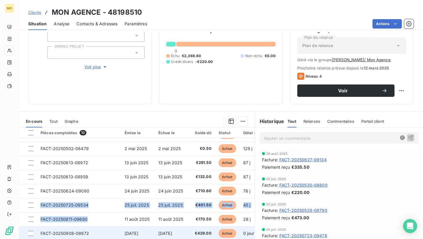
drag, startPoint x: 40, startPoint y: 201, endPoint x: 99, endPoint y: 228, distance: 64.7
click at [99, 228] on tbody "FACT-20240729-06029 29 juil. 2024 28 août 2024 €132.00 échue 406 j +376 j _ _ T…" at bounding box center [198, 169] width 359 height 141
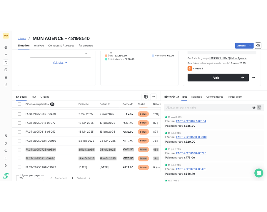
scroll to position [80, 0]
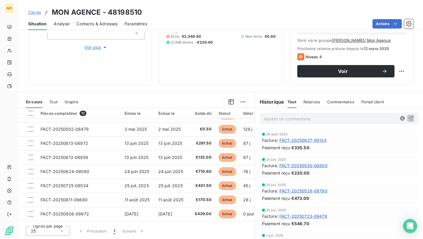
click at [148, 224] on div "Lignes par page 25 Précédent 1 Suivant" at bounding box center [137, 230] width 236 height 18
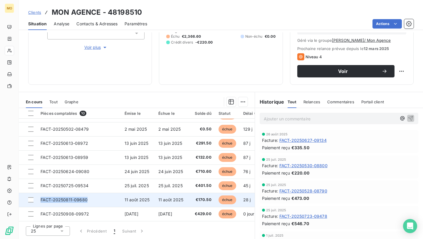
copy span "FACT-20250811-09680"
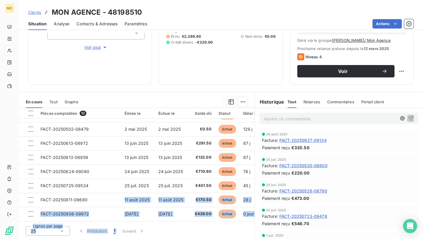
drag, startPoint x: 92, startPoint y: 196, endPoint x: 164, endPoint y: 224, distance: 77.4
click at [164, 224] on div "Pièces comptables 10 Émise le Échue le Solde dû Statut Délai Retard Tag Relance…" at bounding box center [137, 173] width 236 height 131
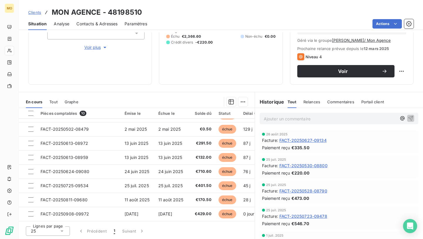
click at [158, 72] on div "Informations client Propriétés Client CHECKMYGUEST Duval GRAND PROJET Voir plus…" at bounding box center [221, 20] width 404 height 129
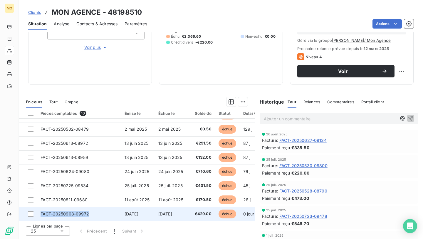
copy span "FACT-20250908-09972"
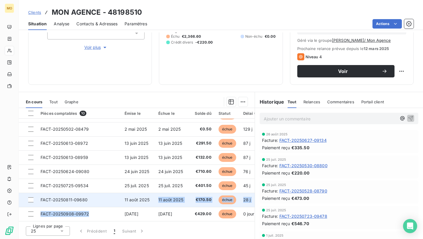
drag, startPoint x: 93, startPoint y: 212, endPoint x: 151, endPoint y: 197, distance: 59.7
click at [151, 197] on tbody "FACT-20240729-06029 29 juil. 2024 28 août 2024 €132.00 échue 406 j +376 j _ _ T…" at bounding box center [198, 150] width 359 height 141
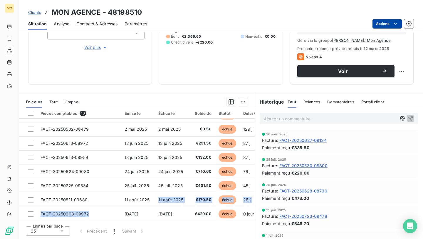
click at [378, 26] on html "MO Clients MON AGENCE - 48198510 Situation Analyse Contacts & Adresses Paramètr…" at bounding box center [211, 119] width 423 height 239
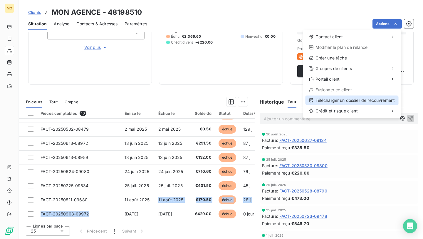
click at [339, 99] on div "Télécharger un dossier de recouvrement" at bounding box center [352, 99] width 93 height 9
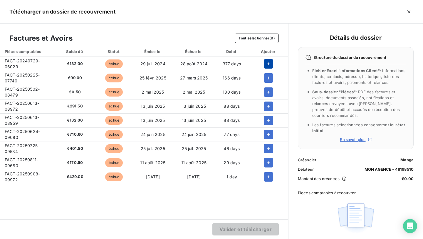
click at [269, 62] on icon "button" at bounding box center [269, 64] width 6 height 6
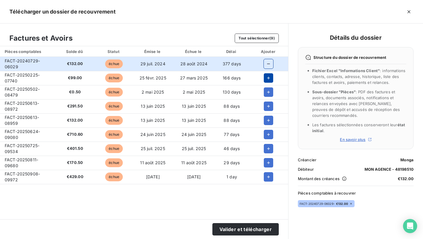
click at [268, 76] on icon "button" at bounding box center [269, 78] width 6 height 6
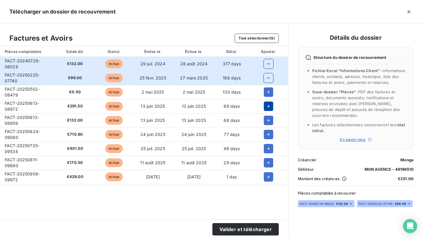
click at [267, 107] on icon "button" at bounding box center [269, 106] width 6 height 6
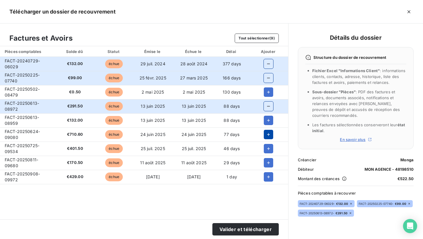
click at [267, 131] on icon "button" at bounding box center [269, 134] width 6 height 6
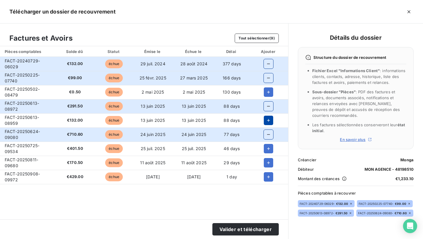
click at [266, 123] on icon "button" at bounding box center [269, 120] width 6 height 6
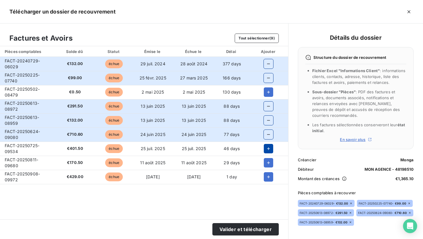
click at [266, 150] on icon "button" at bounding box center [269, 148] width 6 height 6
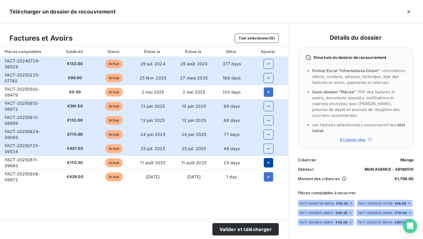
click at [266, 165] on icon "button" at bounding box center [269, 163] width 6 height 6
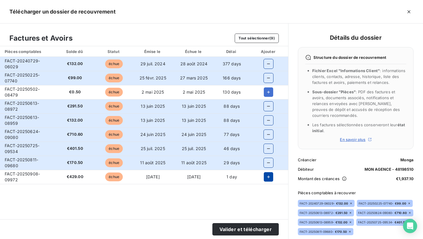
click at [266, 176] on icon "button" at bounding box center [269, 177] width 6 height 6
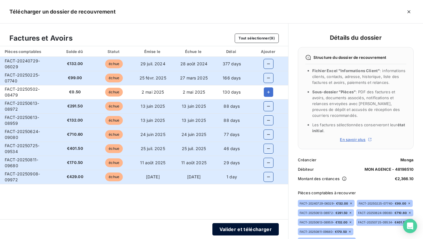
click at [249, 229] on button "Valider et télécharger" at bounding box center [245, 229] width 66 height 12
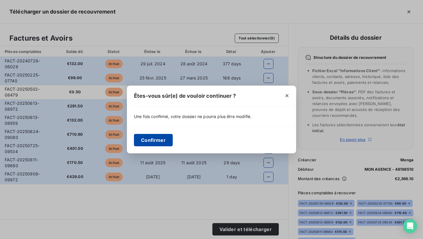
click at [153, 140] on button "Confirmer" at bounding box center [153, 140] width 39 height 12
